Goal: Information Seeking & Learning: Learn about a topic

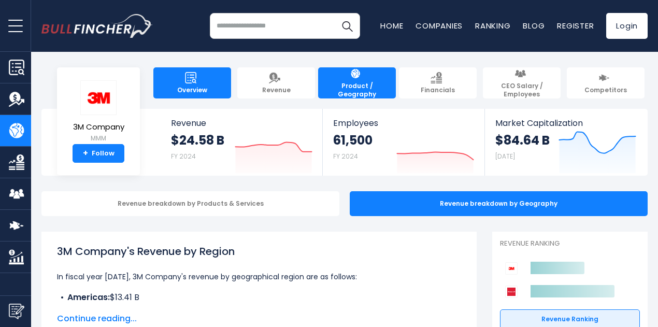
click at [183, 88] on link "Overview" at bounding box center [192, 82] width 78 height 31
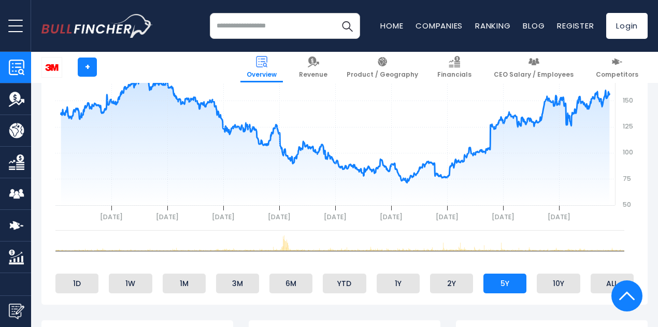
scroll to position [451, 0]
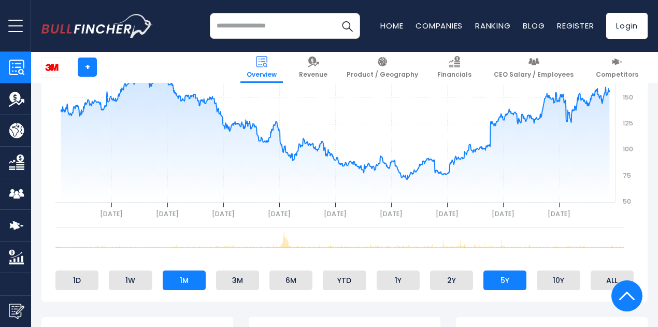
click at [177, 284] on li "1M" at bounding box center [184, 280] width 43 height 20
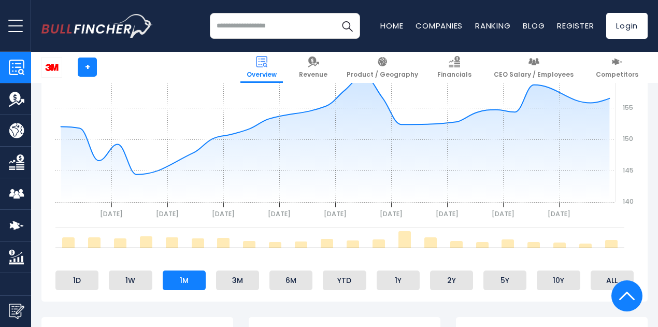
click at [251, 275] on ul "1D 1W 1M 3M 6M YTD 1Y 2Y 5Y 10Y ALL" at bounding box center [344, 280] width 589 height 25
click at [242, 280] on li "3M" at bounding box center [237, 280] width 43 height 20
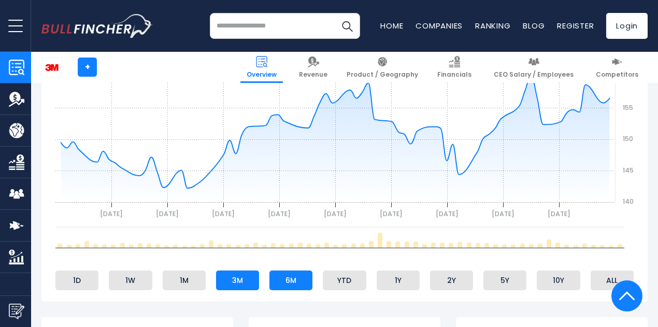
click at [292, 279] on li "6M" at bounding box center [290, 280] width 43 height 20
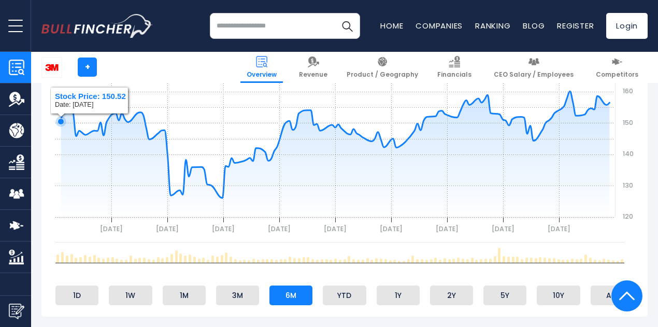
scroll to position [434, 0]
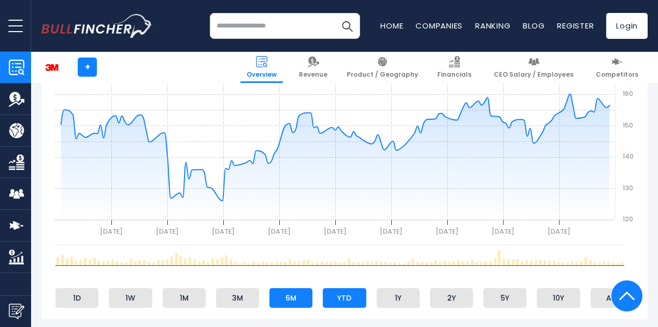
click at [337, 305] on li "YTD" at bounding box center [344, 298] width 43 height 20
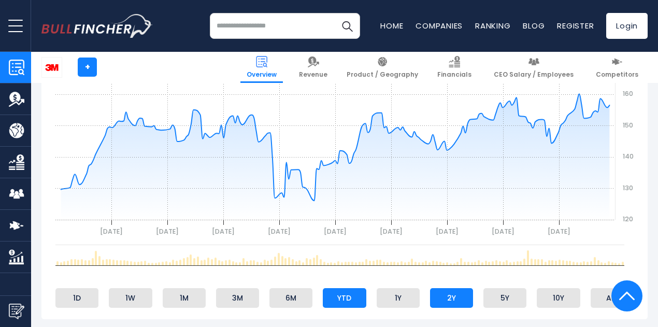
click at [433, 293] on li "2Y" at bounding box center [451, 298] width 43 height 20
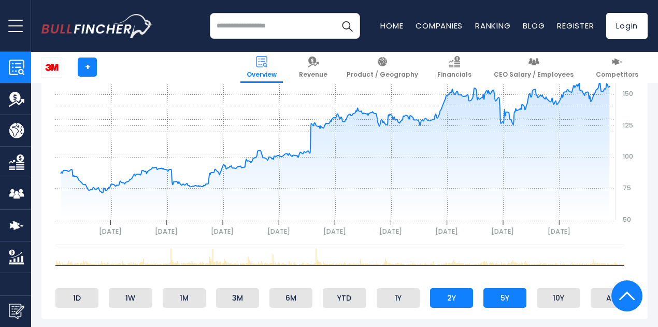
click at [503, 296] on li "5Y" at bounding box center [504, 298] width 43 height 20
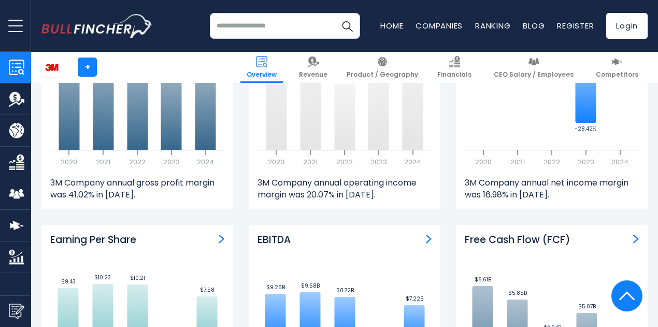
scroll to position [2423, 0]
